Goal: Transaction & Acquisition: Purchase product/service

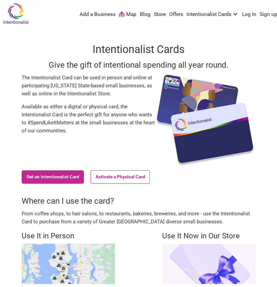
scroll to position [33, 0]
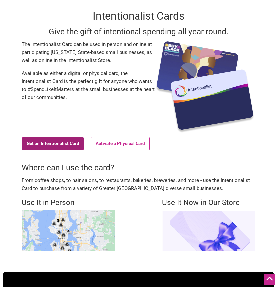
click at [71, 143] on link "Get an Intentionalist Card" at bounding box center [53, 143] width 62 height 13
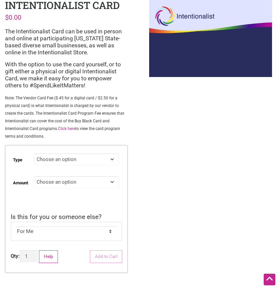
scroll to position [67, 0]
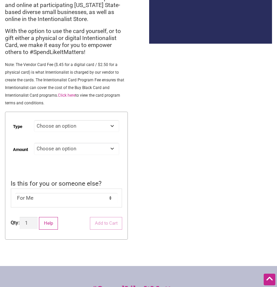
click at [77, 136] on td "Choose an option Digital Physical" at bounding box center [78, 128] width 89 height 23
click at [76, 130] on select "Choose an option Digital Physical" at bounding box center [76, 126] width 85 height 12
click at [34, 120] on select "Choose an option Digital Physical" at bounding box center [76, 126] width 85 height 12
select select "Digital"
click at [71, 146] on select "Choose an option Custom 25 50 100 150 200 250 500" at bounding box center [76, 149] width 85 height 12
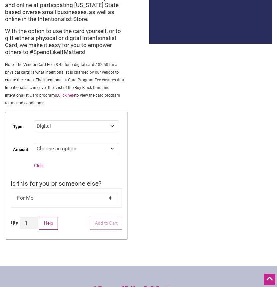
click at [172, 139] on div "Intentionalist Spend like it matters 0 Add a Business Map Blog Store Offers Int…" at bounding box center [138, 192] width 277 height 518
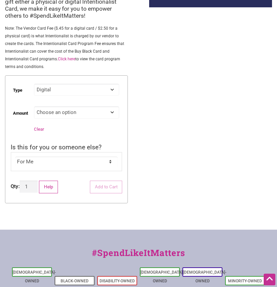
scroll to position [0, 0]
